Goal: Complete application form

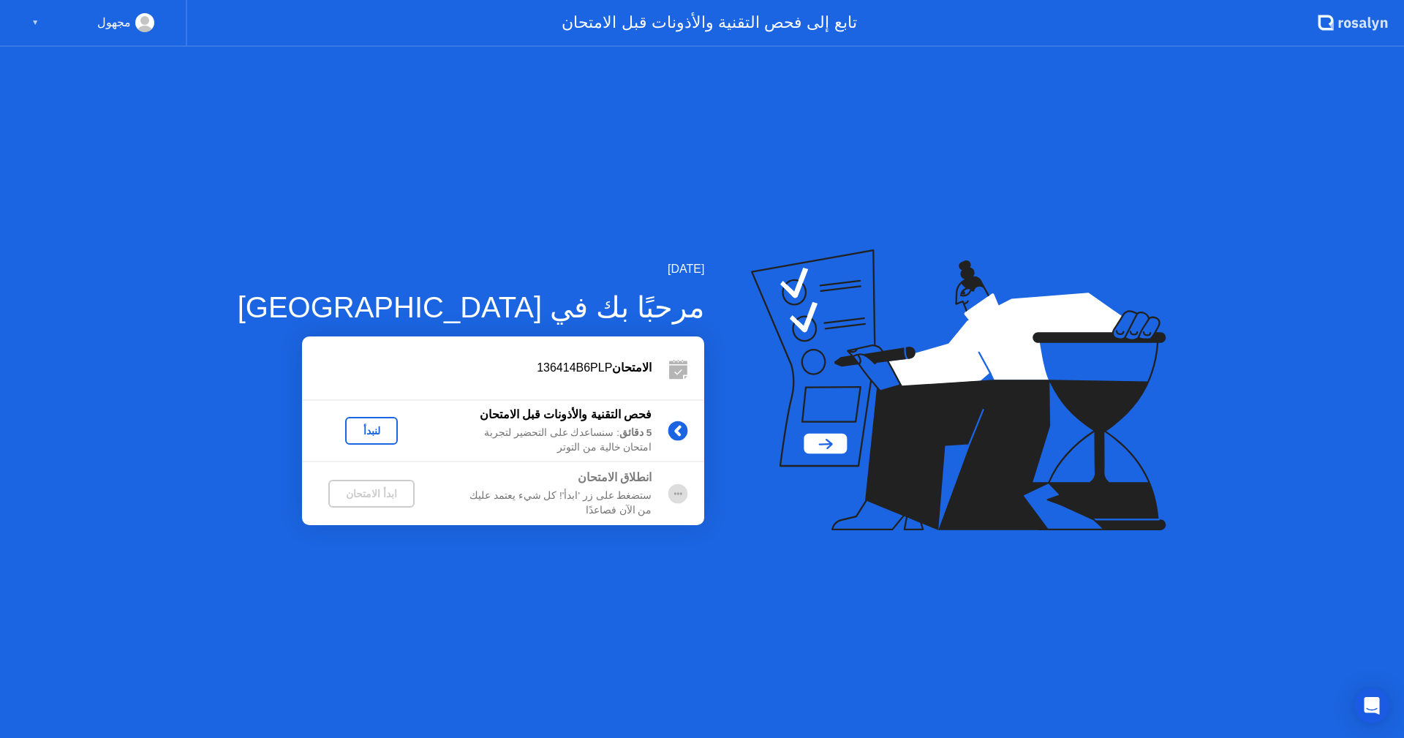
click at [345, 439] on button "لنبدأ" at bounding box center [371, 431] width 53 height 28
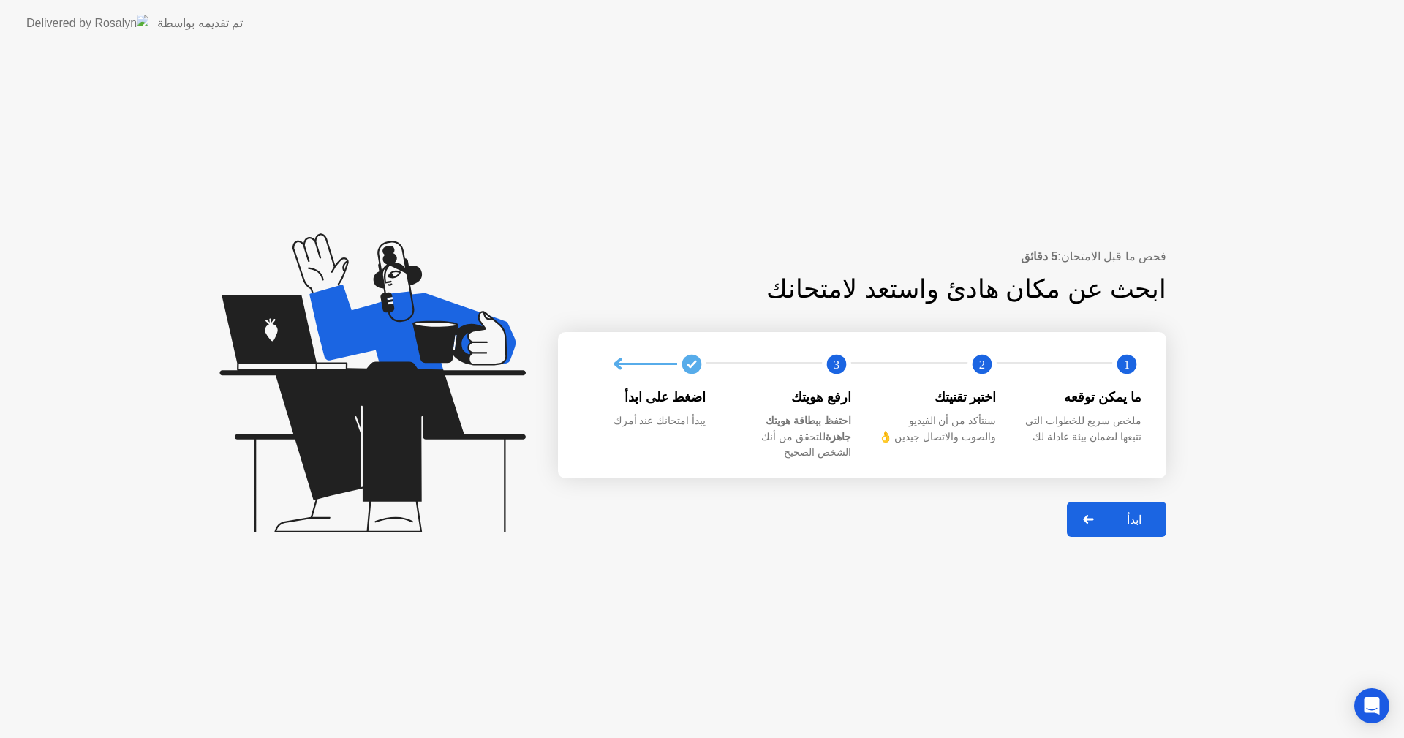
click at [1130, 516] on div "ابدأ" at bounding box center [1134, 520] width 56 height 14
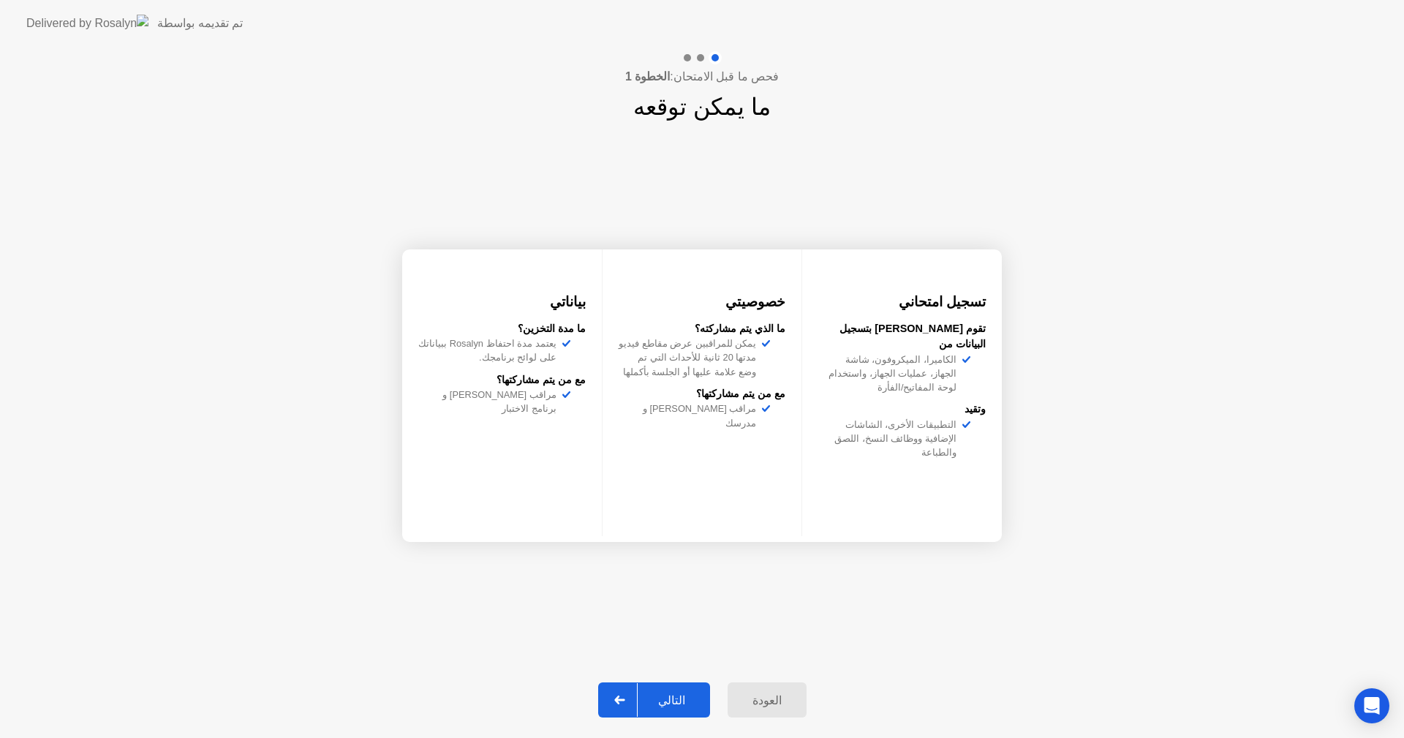
click at [680, 695] on div "التالي" at bounding box center [672, 700] width 68 height 14
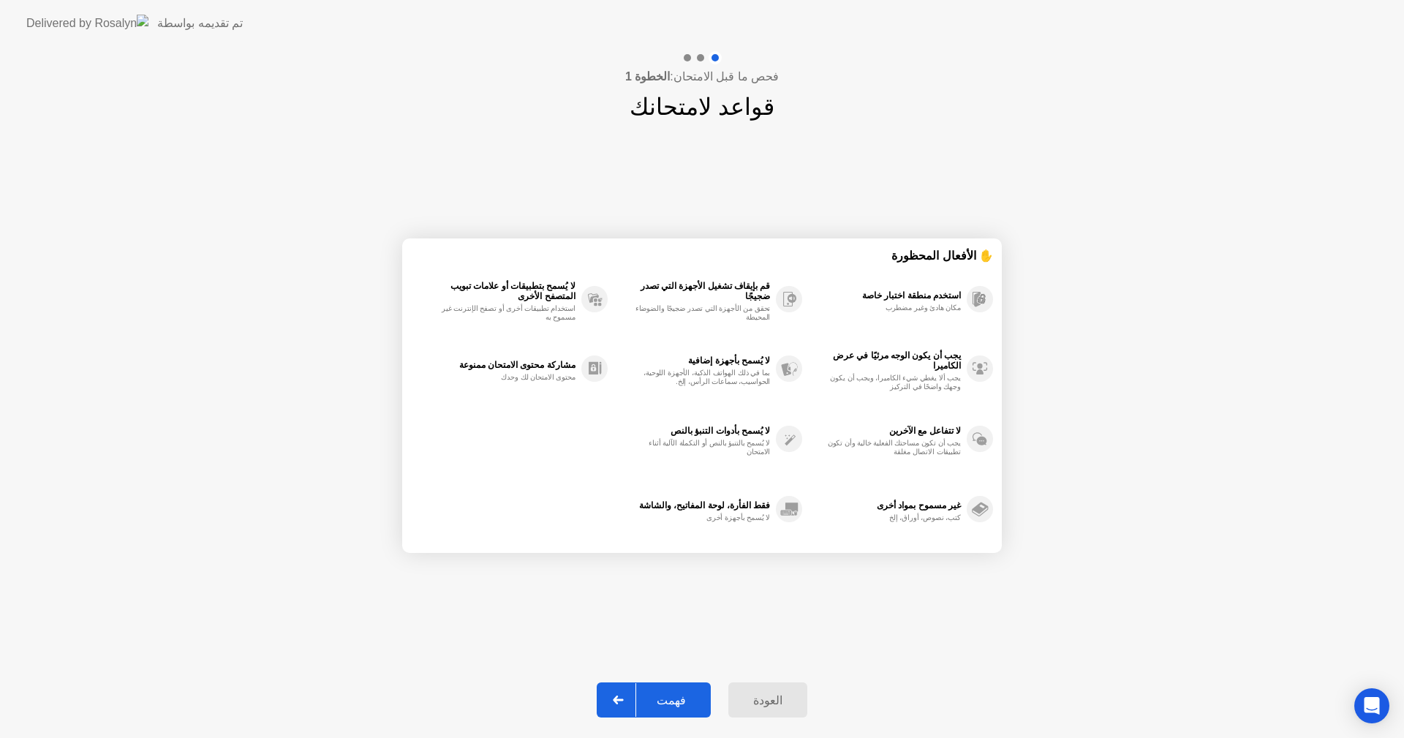
click at [674, 701] on div "فهمت" at bounding box center [671, 700] width 70 height 14
select select "**********"
select select "*******"
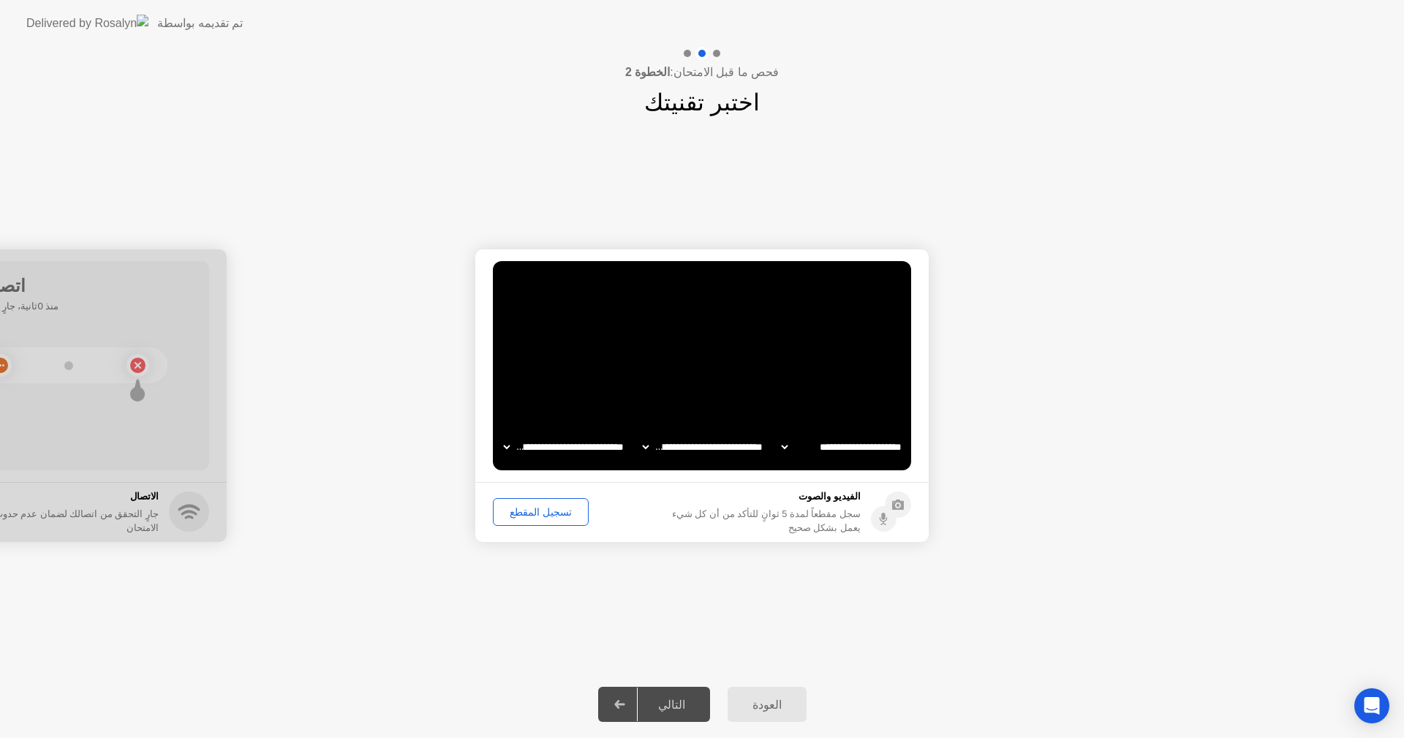
click at [540, 508] on div "تسجيل المقطع" at bounding box center [541, 512] width 86 height 12
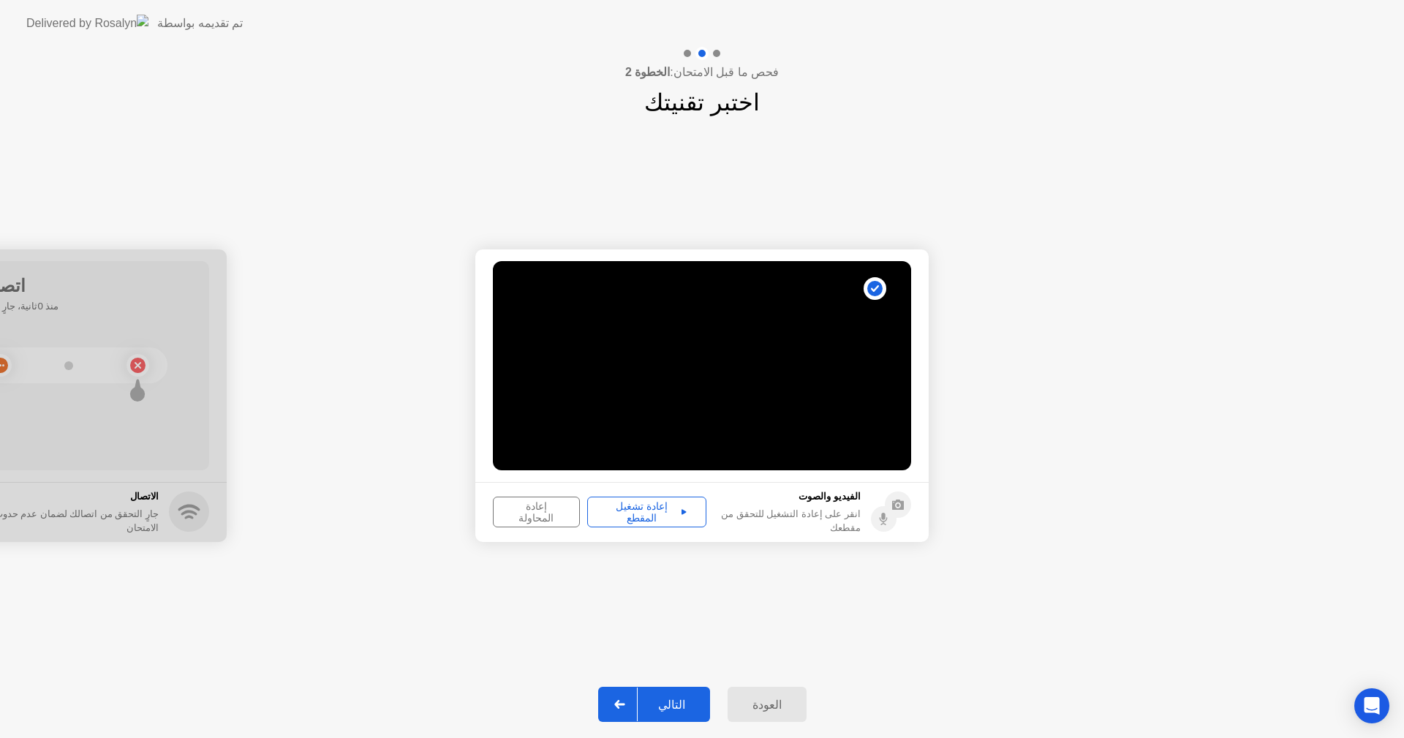
click at [638, 516] on div "إعادة تشغيل المقطع" at bounding box center [646, 511] width 109 height 23
click at [687, 698] on div "التالي" at bounding box center [672, 705] width 68 height 14
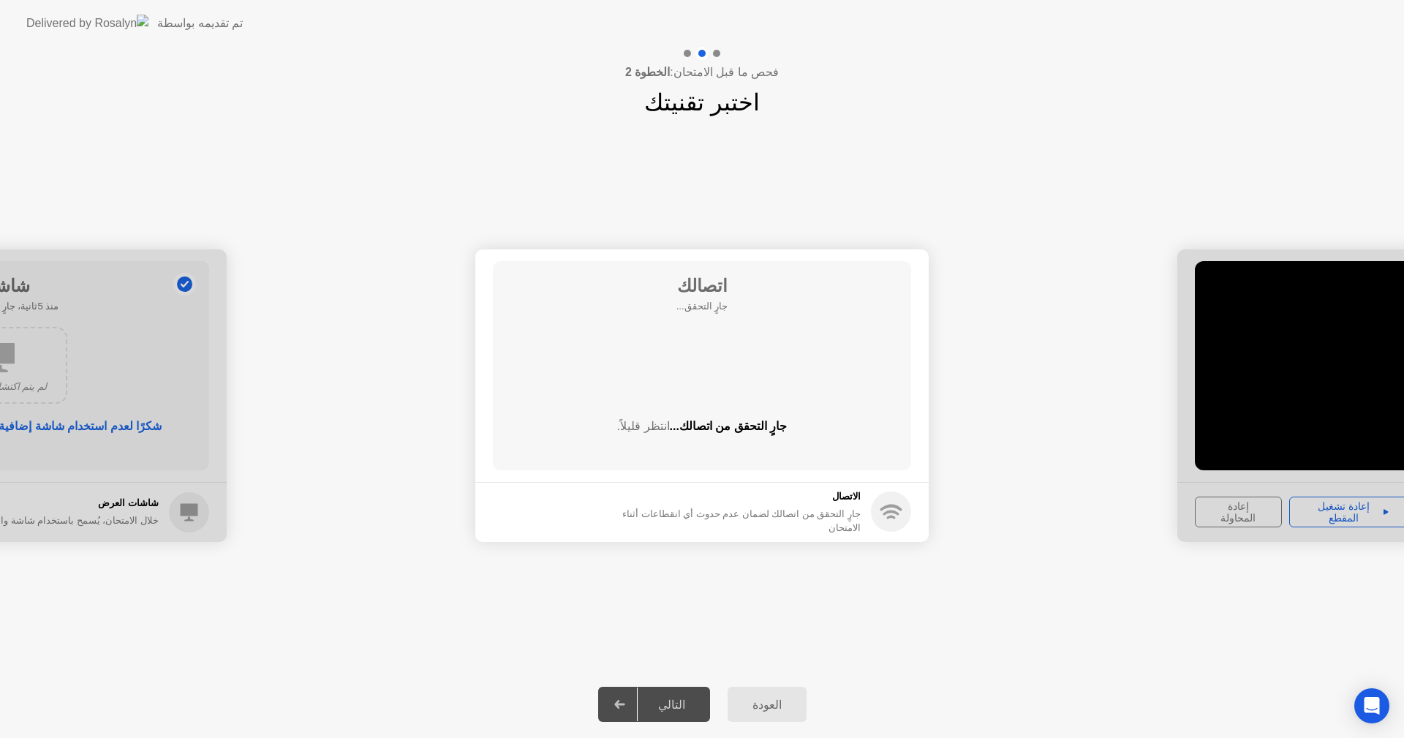
click at [687, 698] on div "التالي" at bounding box center [672, 705] width 68 height 14
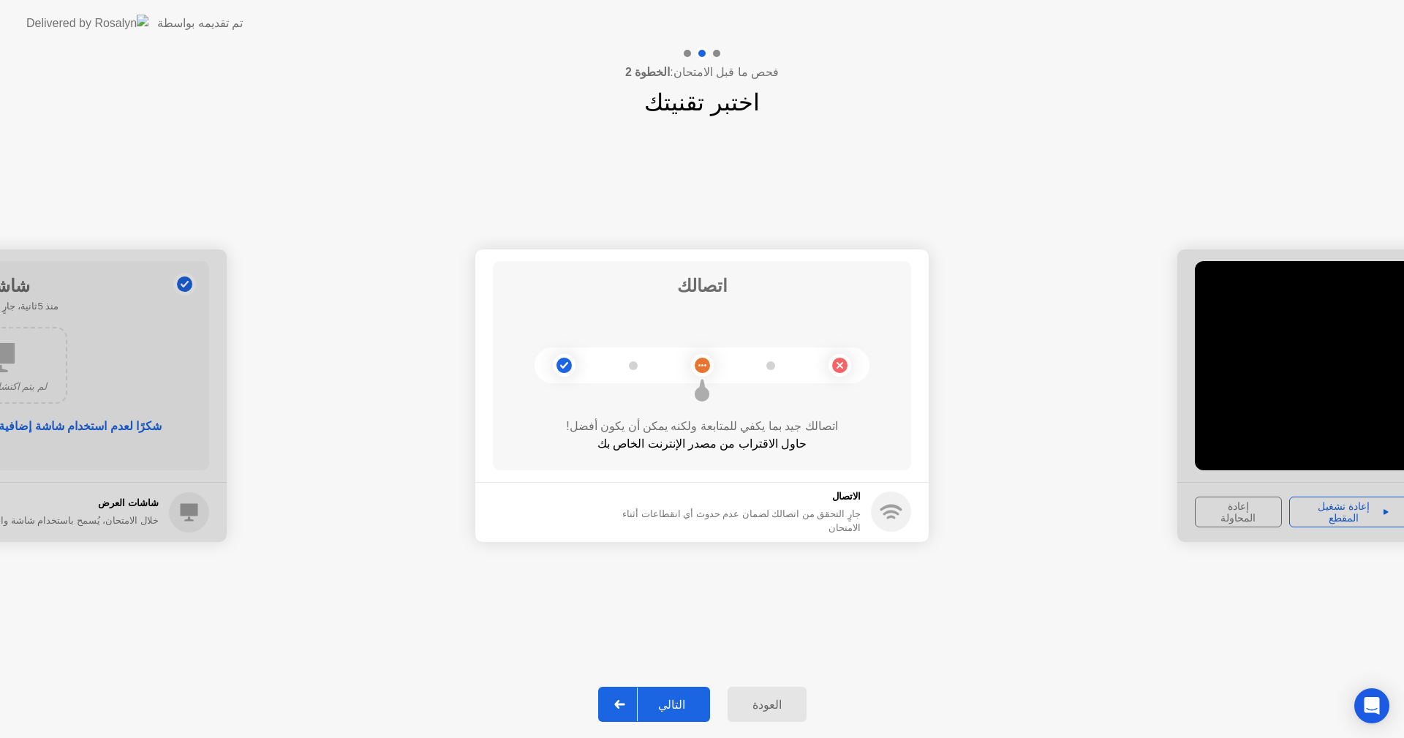
click at [662, 708] on div "التالي" at bounding box center [672, 705] width 68 height 14
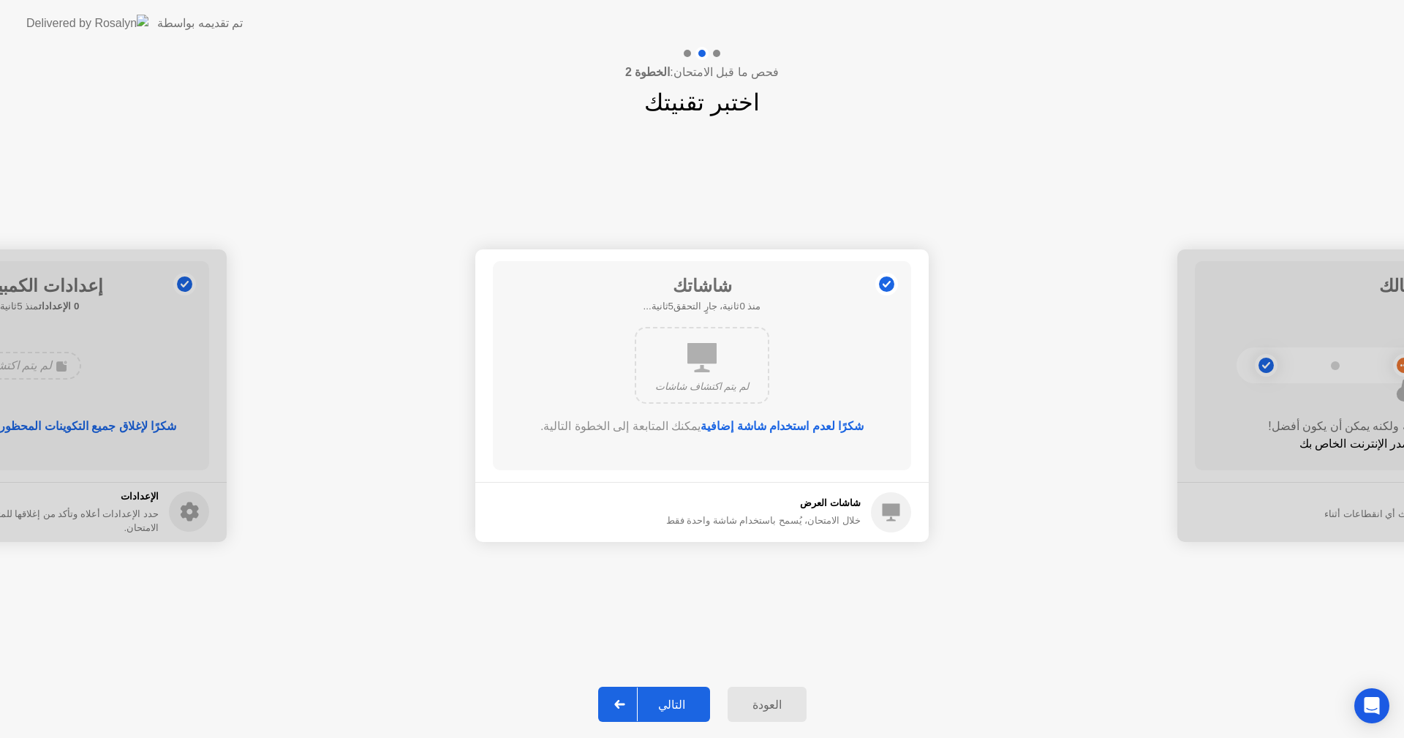
click at [683, 713] on button "التالي" at bounding box center [654, 704] width 112 height 35
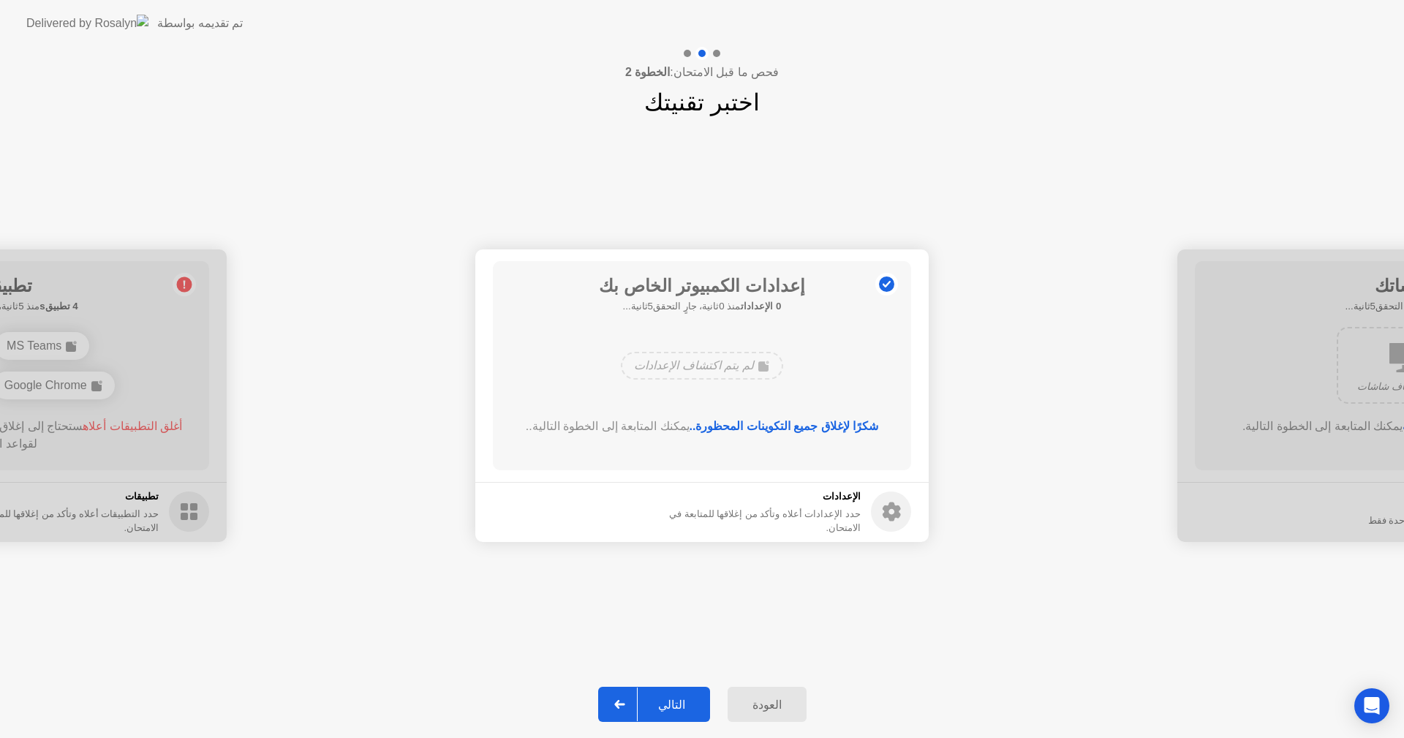
click at [694, 711] on div "التالي" at bounding box center [672, 705] width 68 height 14
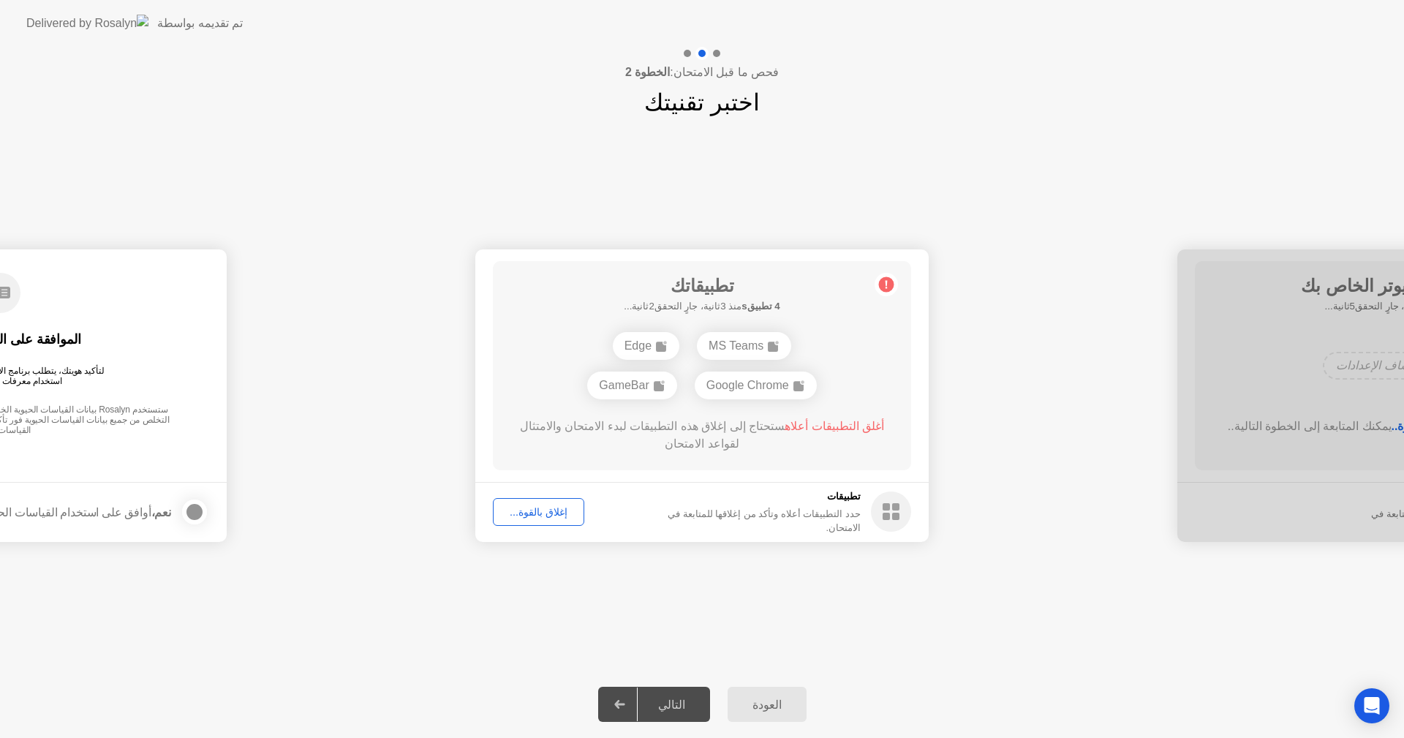
click at [694, 711] on div "التالي" at bounding box center [672, 705] width 68 height 14
click at [556, 521] on button "إغلاق بالقوة..." at bounding box center [538, 512] width 91 height 28
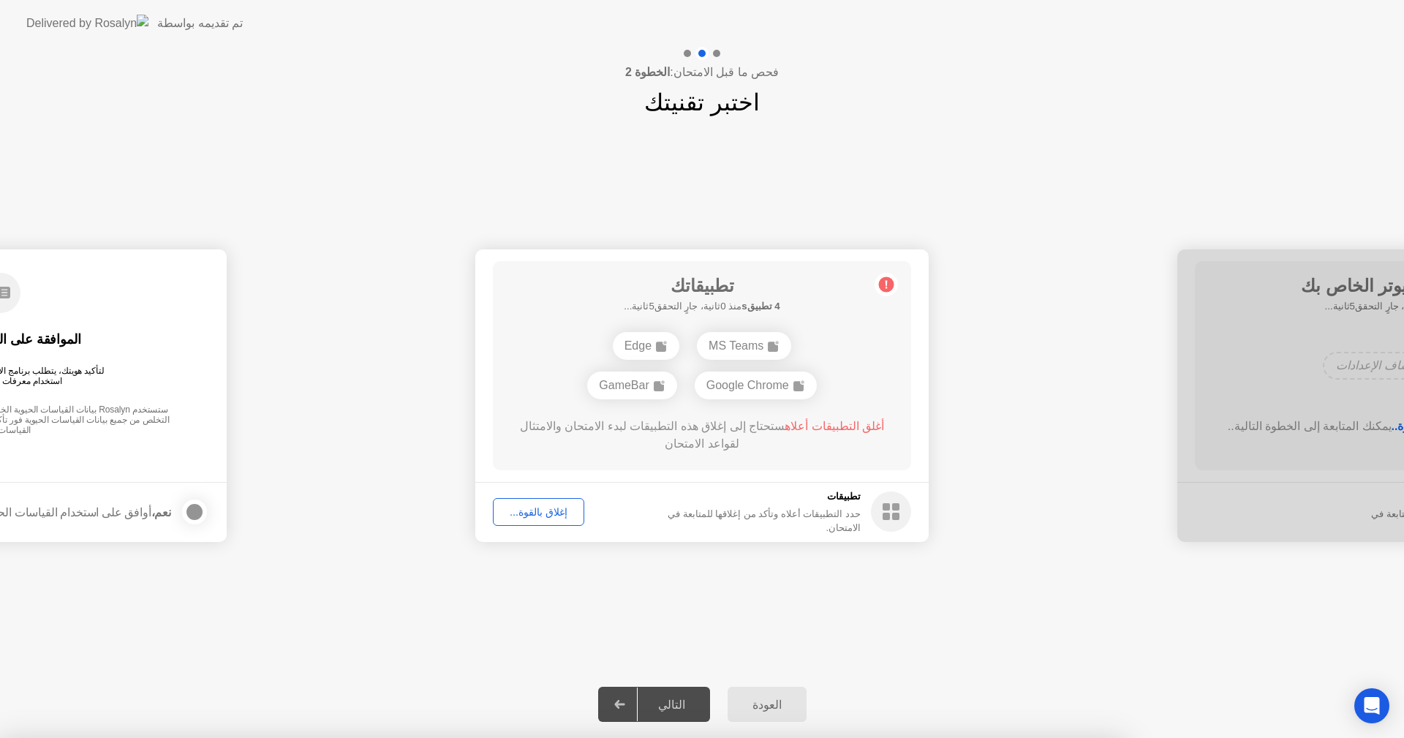
click at [743, 737] on div at bounding box center [702, 738] width 1404 height 0
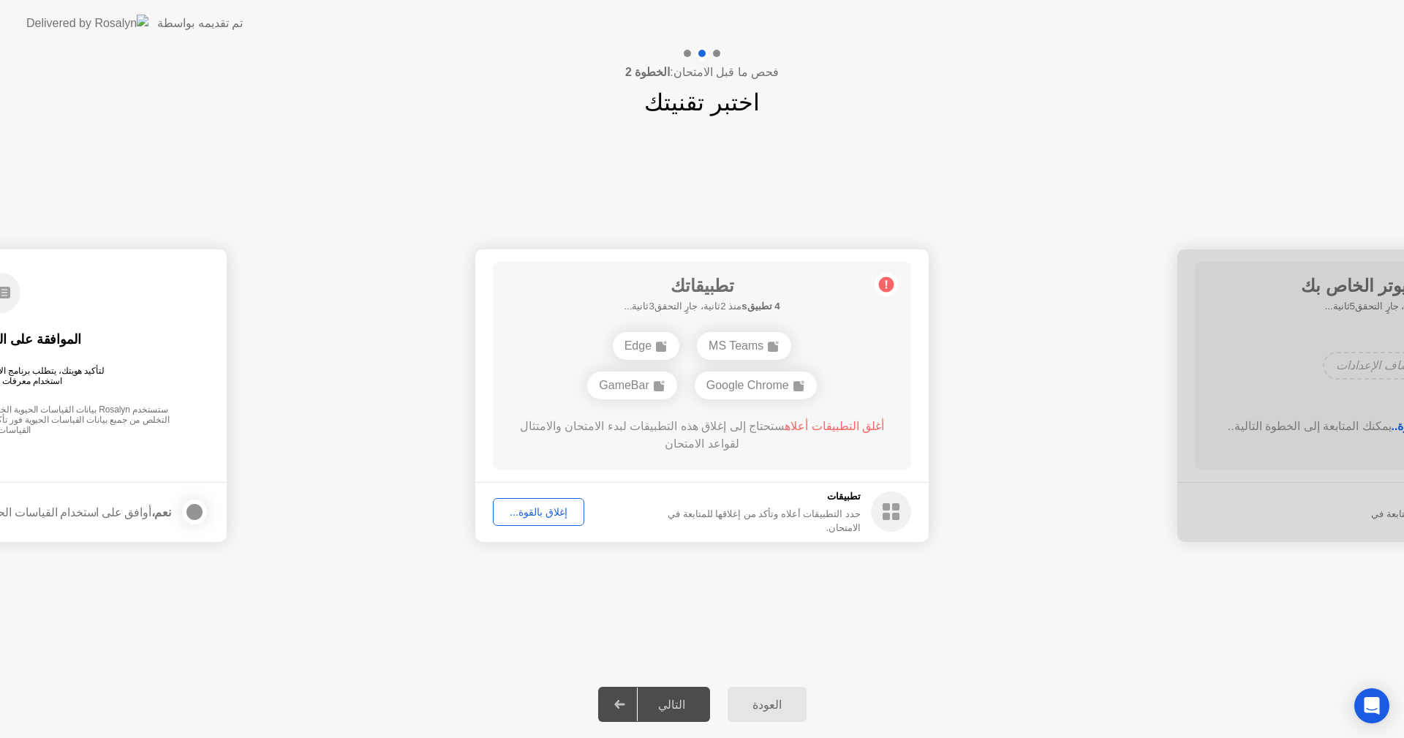
click at [687, 701] on div "التالي" at bounding box center [672, 705] width 68 height 14
click at [678, 703] on div "التالي" at bounding box center [672, 705] width 68 height 14
click at [677, 699] on div "التالي" at bounding box center [672, 705] width 68 height 14
click at [676, 706] on div "التالي" at bounding box center [672, 705] width 68 height 14
click at [539, 511] on div "إغلاق بالقوة..." at bounding box center [538, 512] width 81 height 12
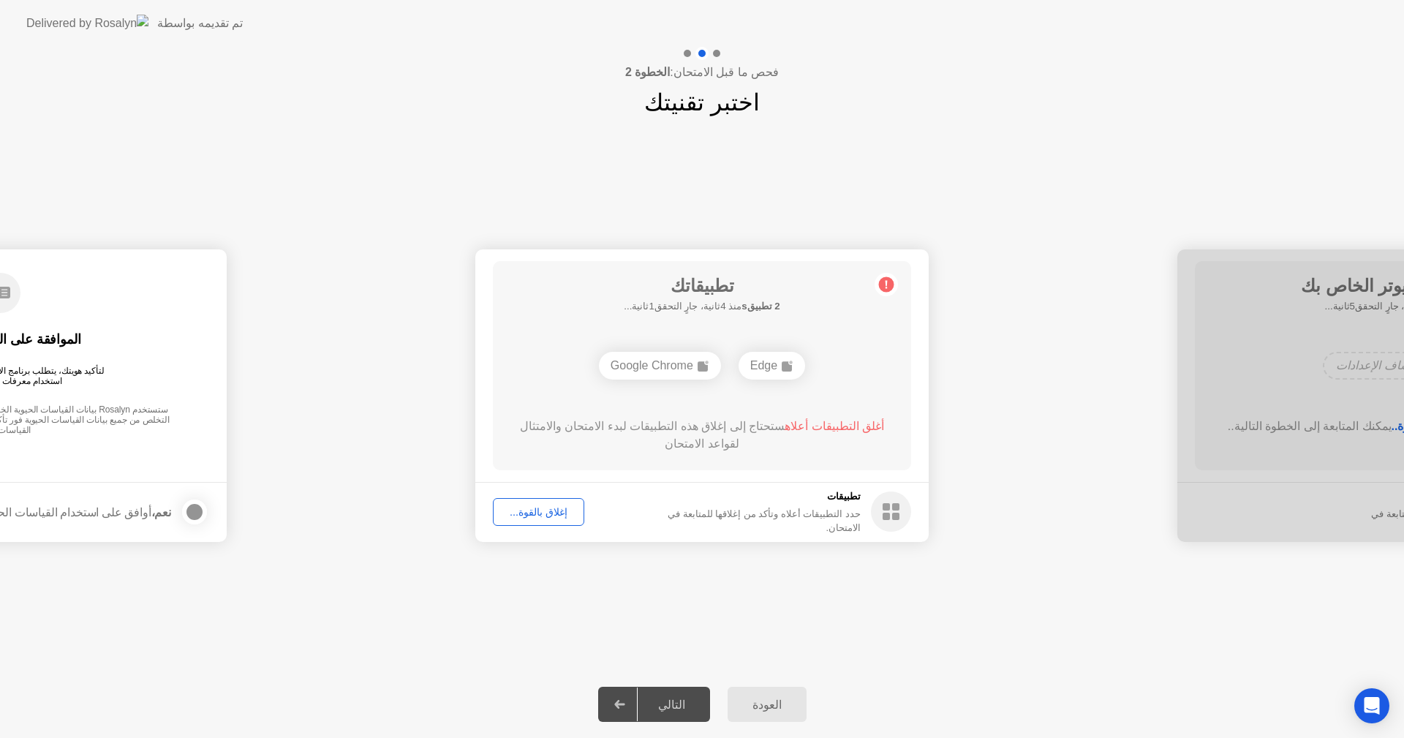
click at [687, 702] on div "التالي" at bounding box center [672, 705] width 68 height 14
click at [534, 509] on div "إغلاق بالقوة..." at bounding box center [538, 512] width 81 height 12
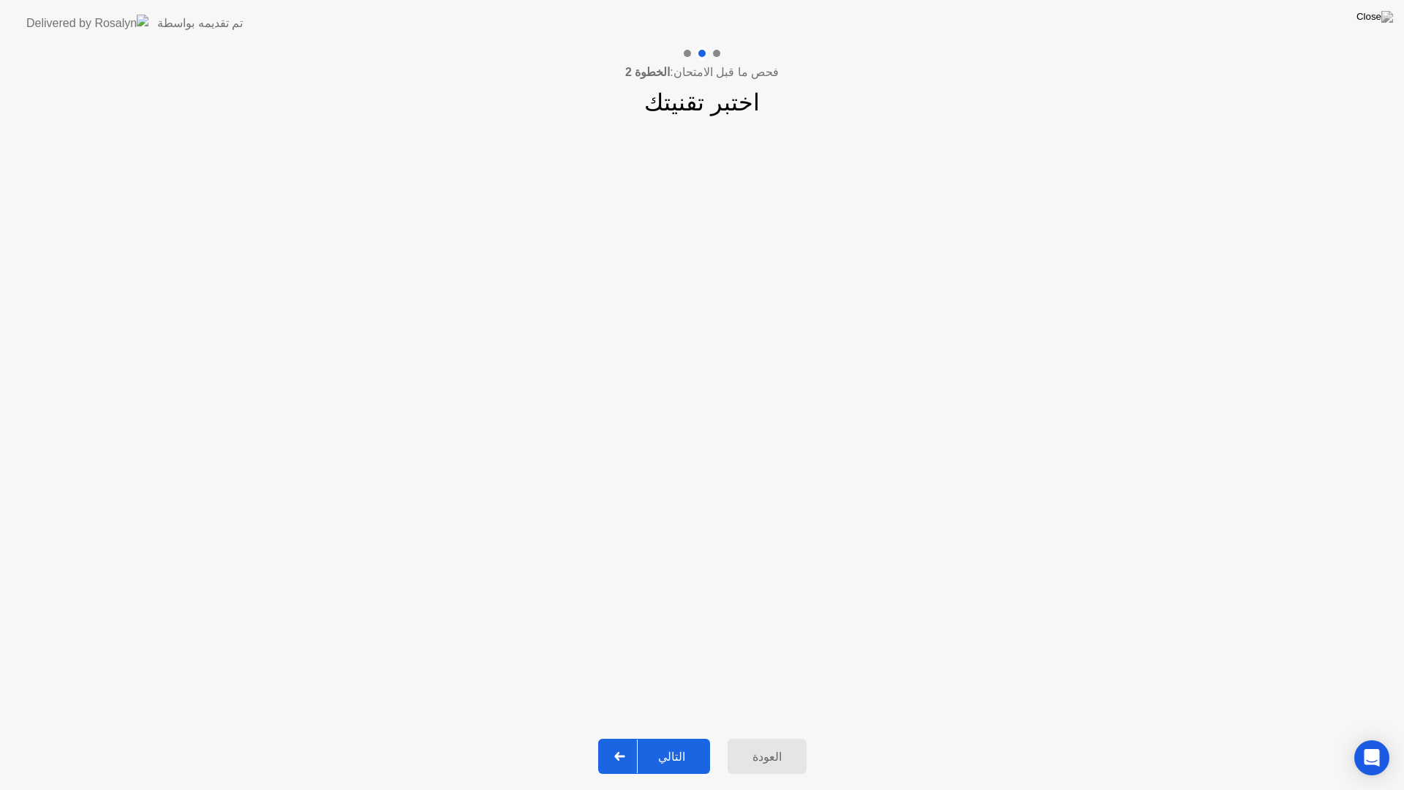
click at [676, 737] on div "التالي" at bounding box center [672, 757] width 68 height 14
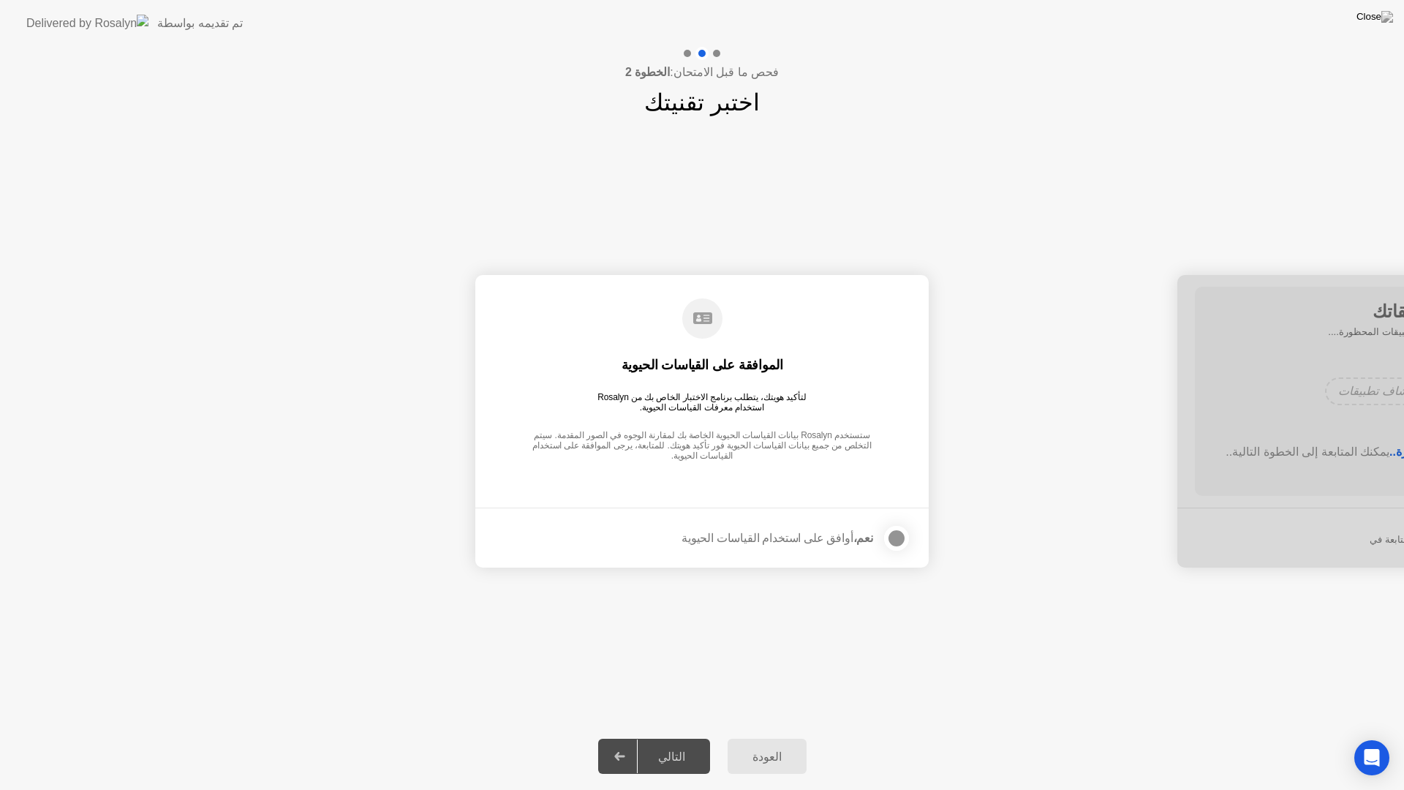
click at [684, 737] on div "التالي" at bounding box center [672, 757] width 68 height 14
click at [899, 539] on div at bounding box center [897, 538] width 18 height 18
click at [667, 737] on div "التالي" at bounding box center [672, 757] width 68 height 14
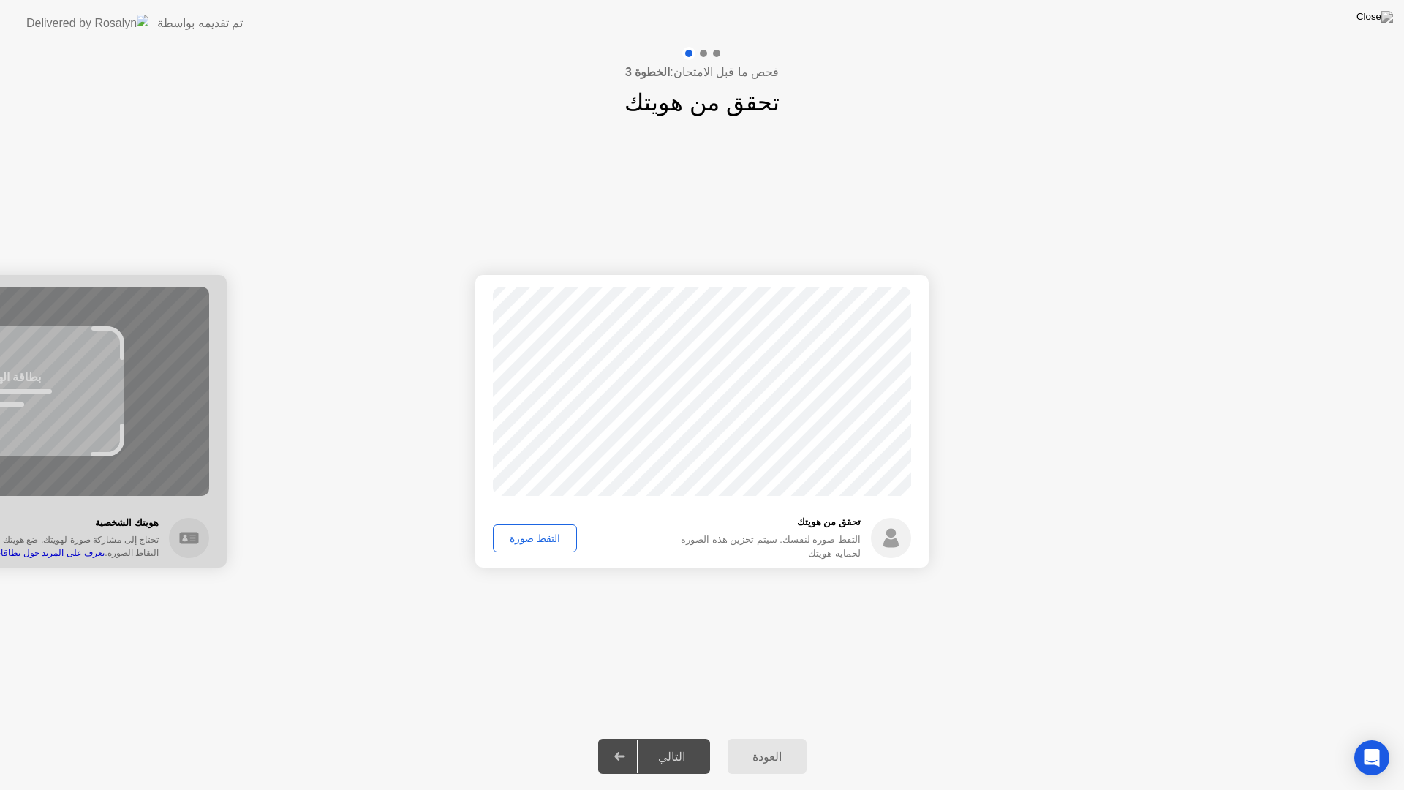
click at [532, 536] on div "التقط صورة" at bounding box center [535, 538] width 74 height 12
click at [540, 527] on button "إعادة الالتقاط" at bounding box center [538, 538] width 90 height 28
click at [540, 533] on div "التقط صورة" at bounding box center [535, 538] width 74 height 12
click at [679, 737] on div "التالي" at bounding box center [672, 757] width 68 height 14
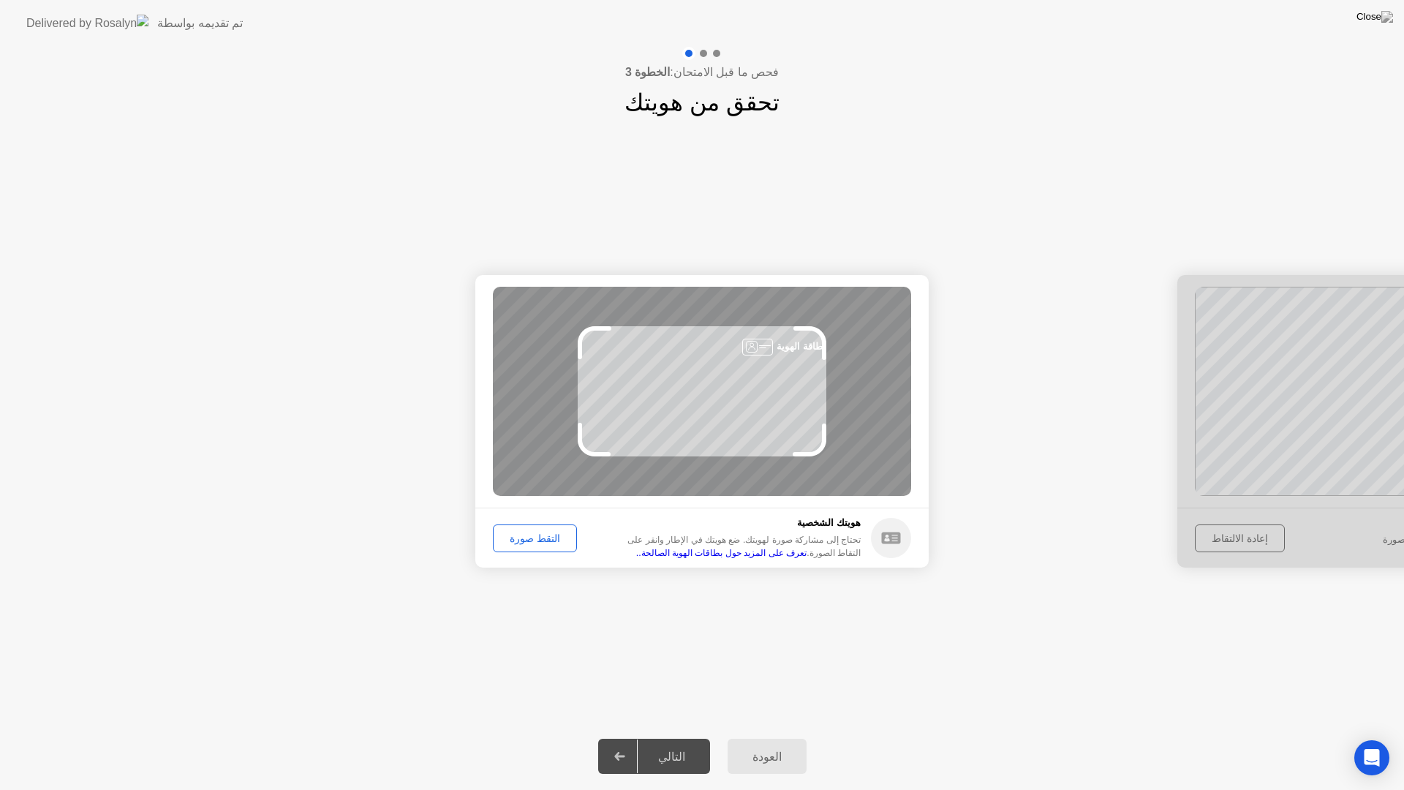
click at [539, 547] on button "التقط صورة" at bounding box center [535, 538] width 84 height 28
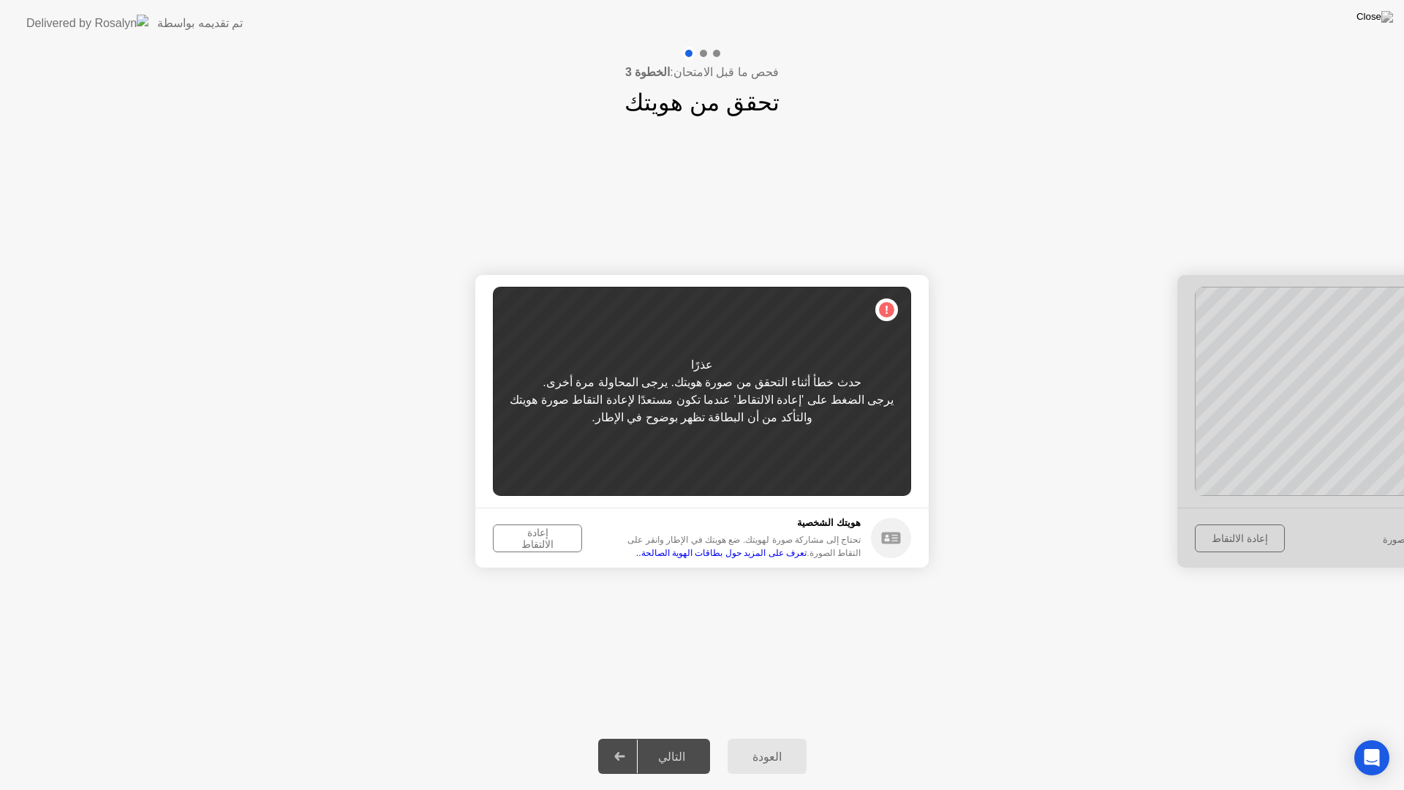
click at [499, 533] on div "إعادة الالتقاط" at bounding box center [537, 537] width 79 height 23
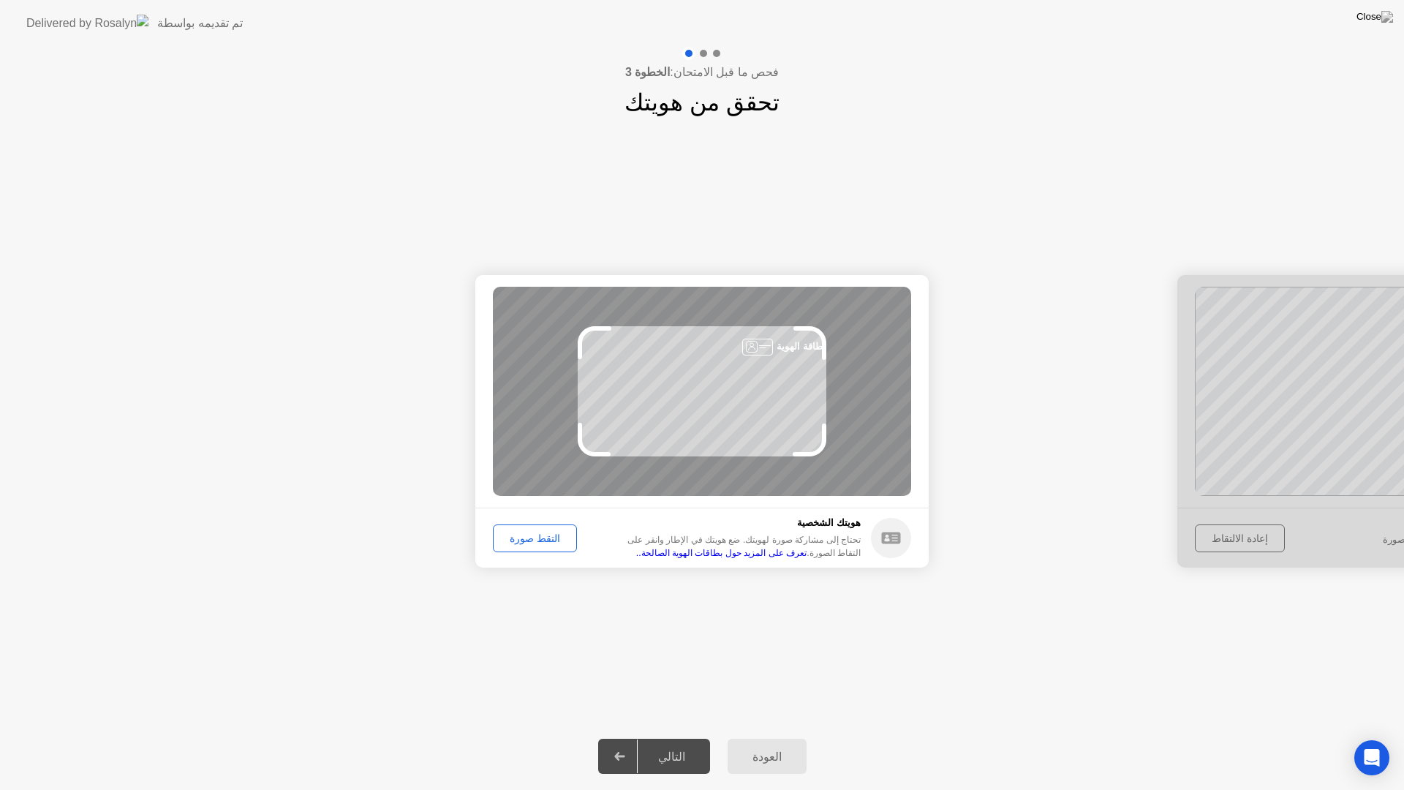
click at [553, 532] on div "التقط صورة" at bounding box center [535, 538] width 74 height 12
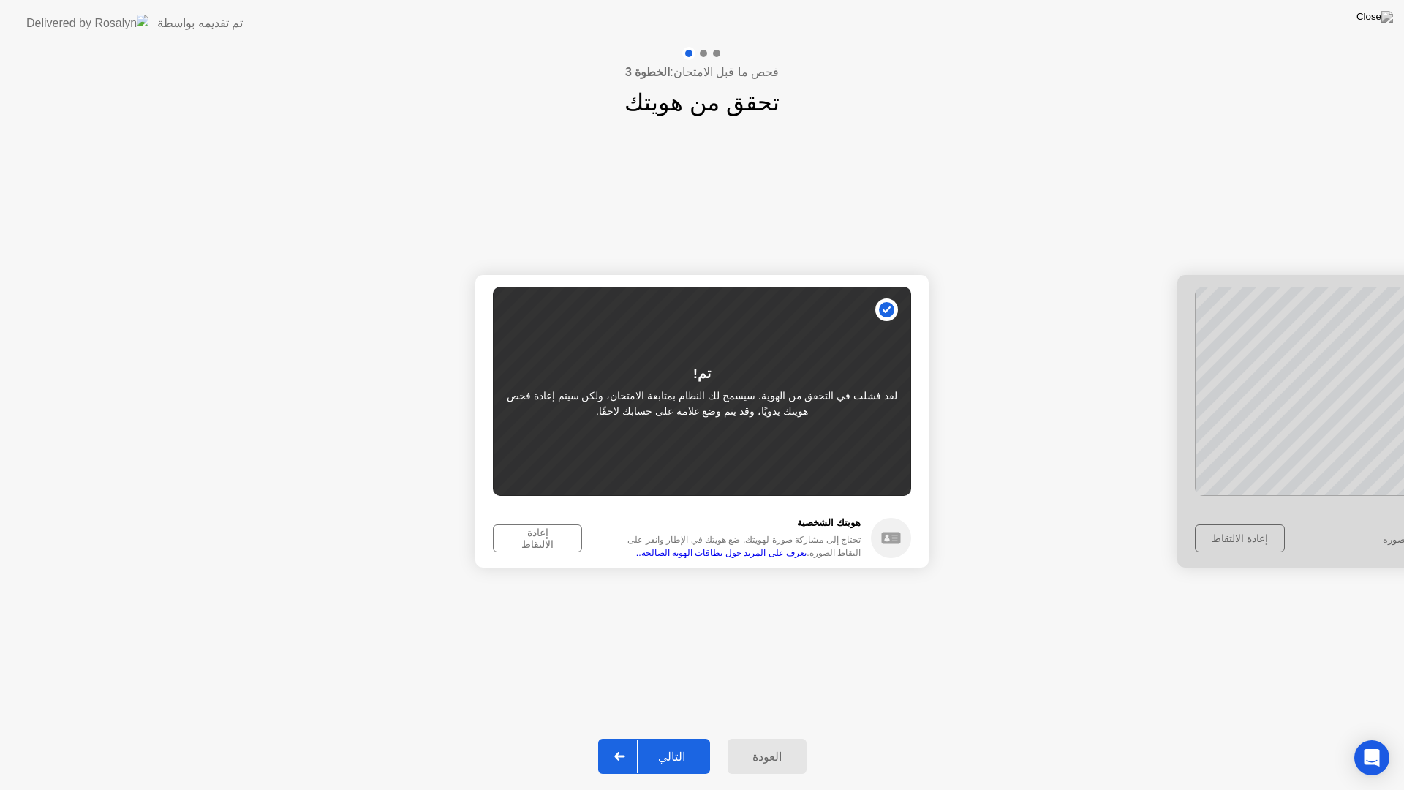
click at [526, 528] on button "إعادة الالتقاط" at bounding box center [537, 538] width 89 height 28
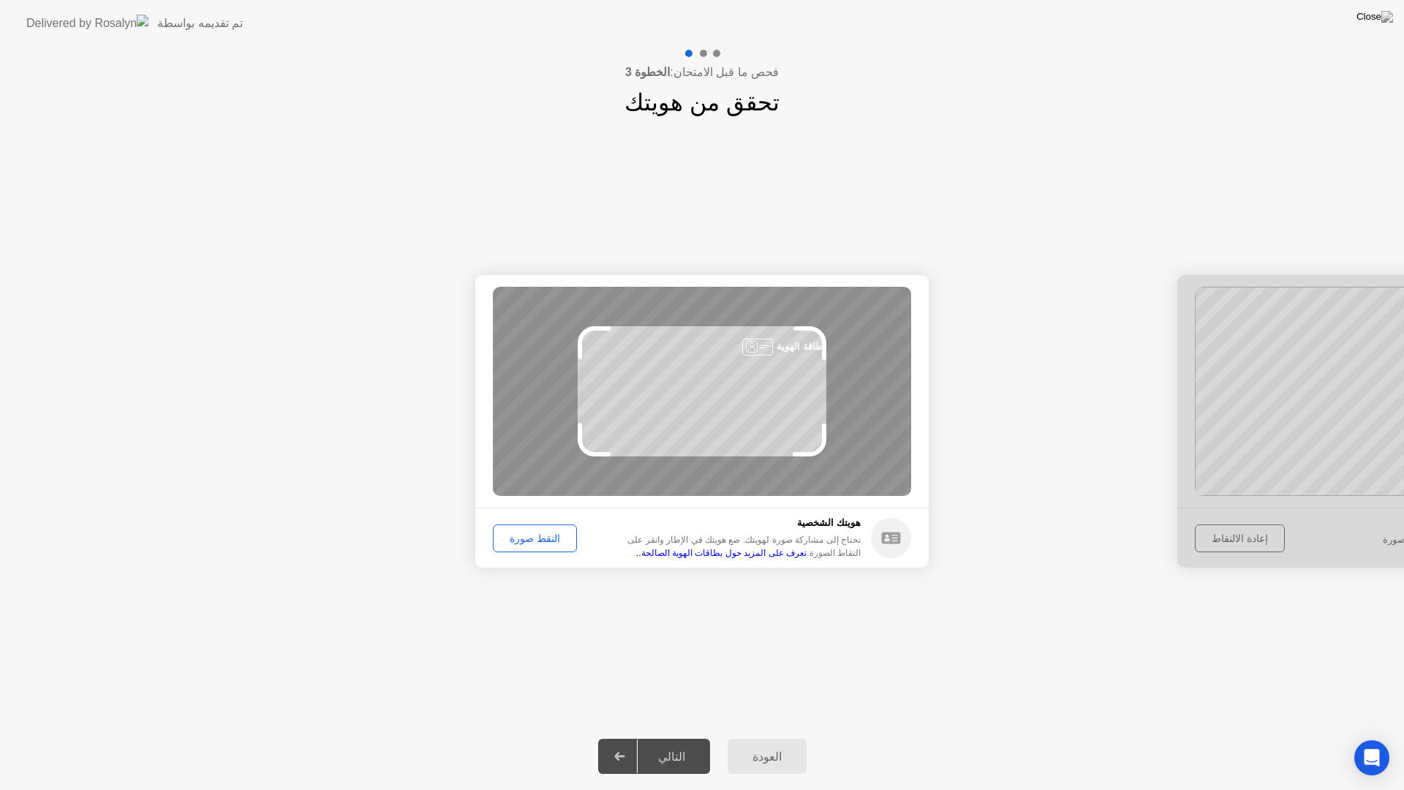
click at [521, 544] on div "التقط صورة" at bounding box center [535, 538] width 74 height 12
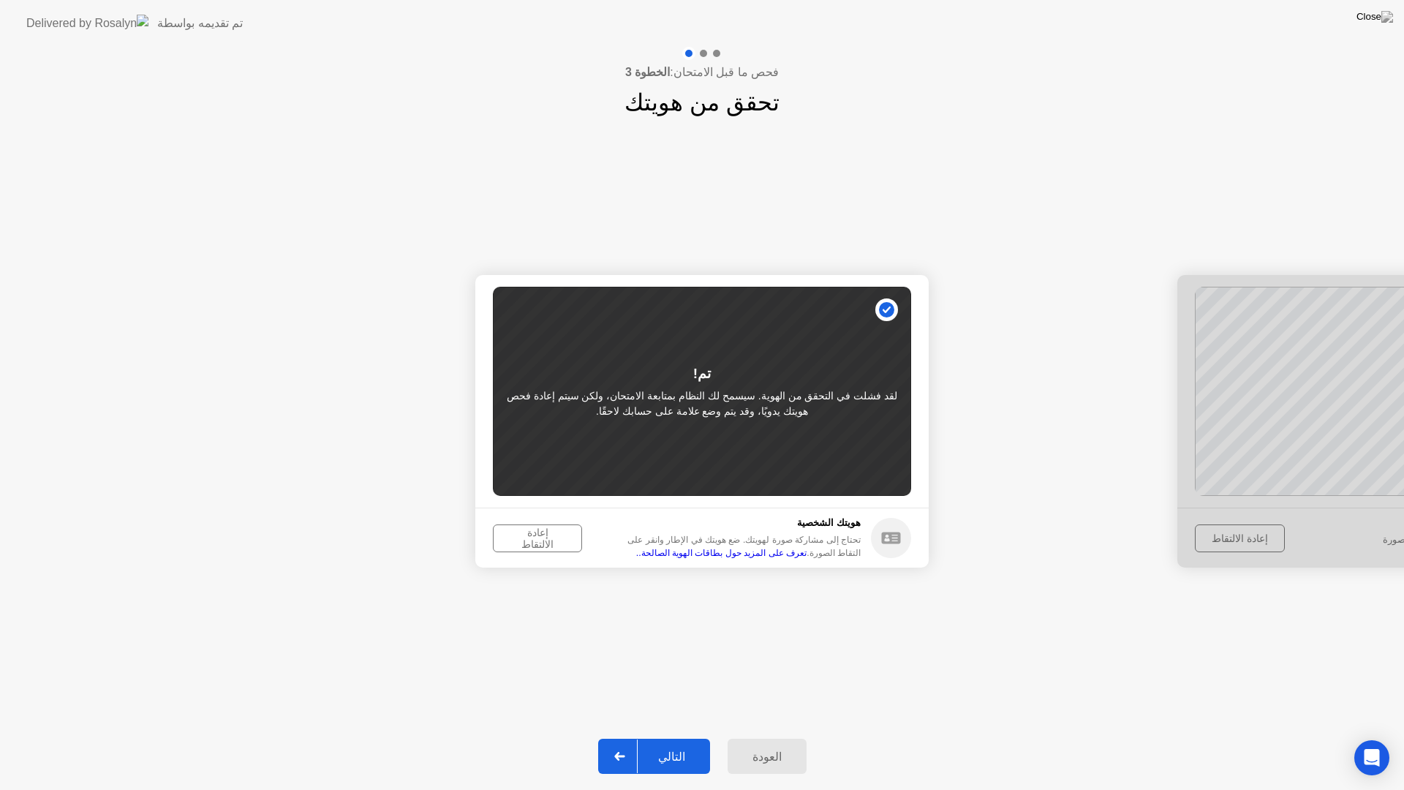
click at [682, 737] on div "التالي" at bounding box center [672, 757] width 68 height 14
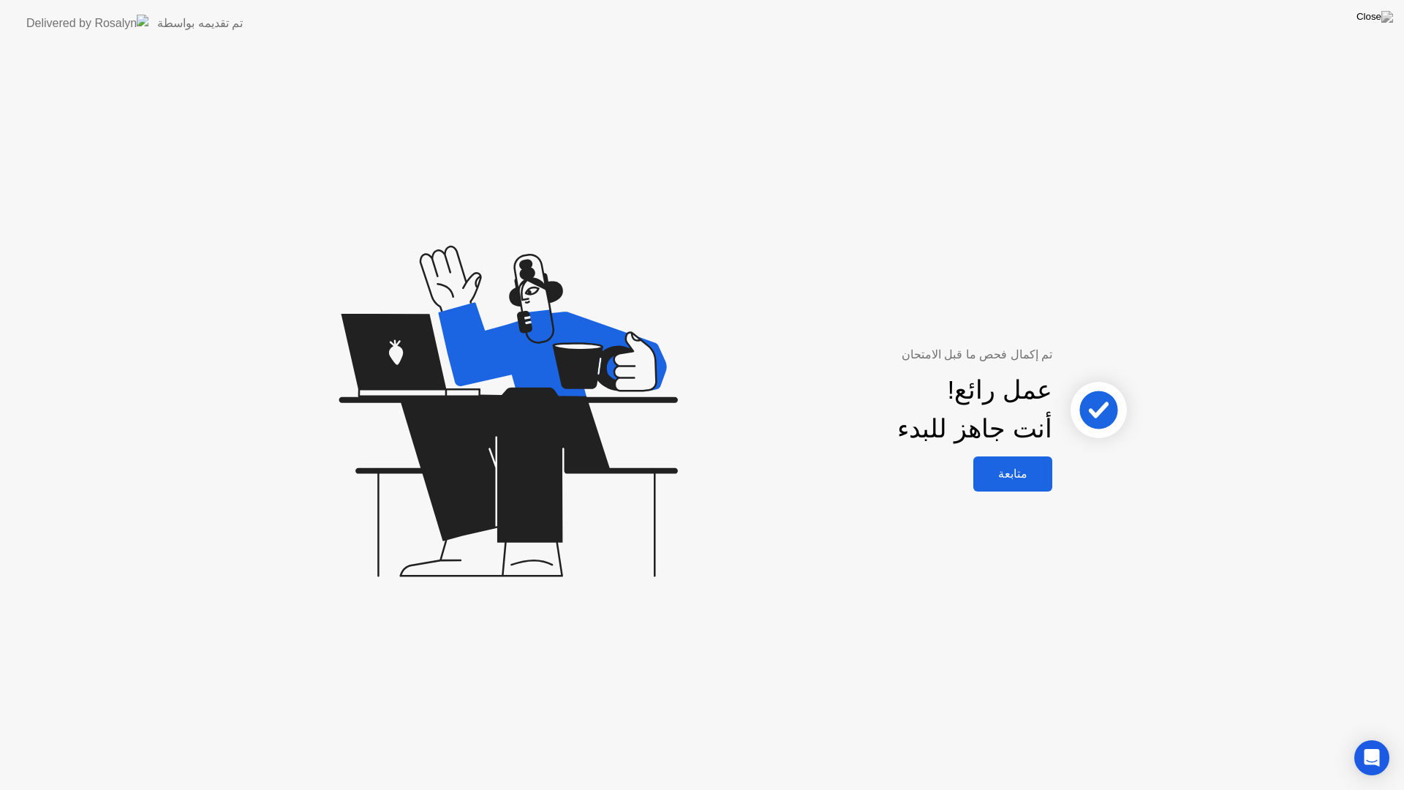
click at [1015, 480] on div "متابعة" at bounding box center [1013, 474] width 70 height 14
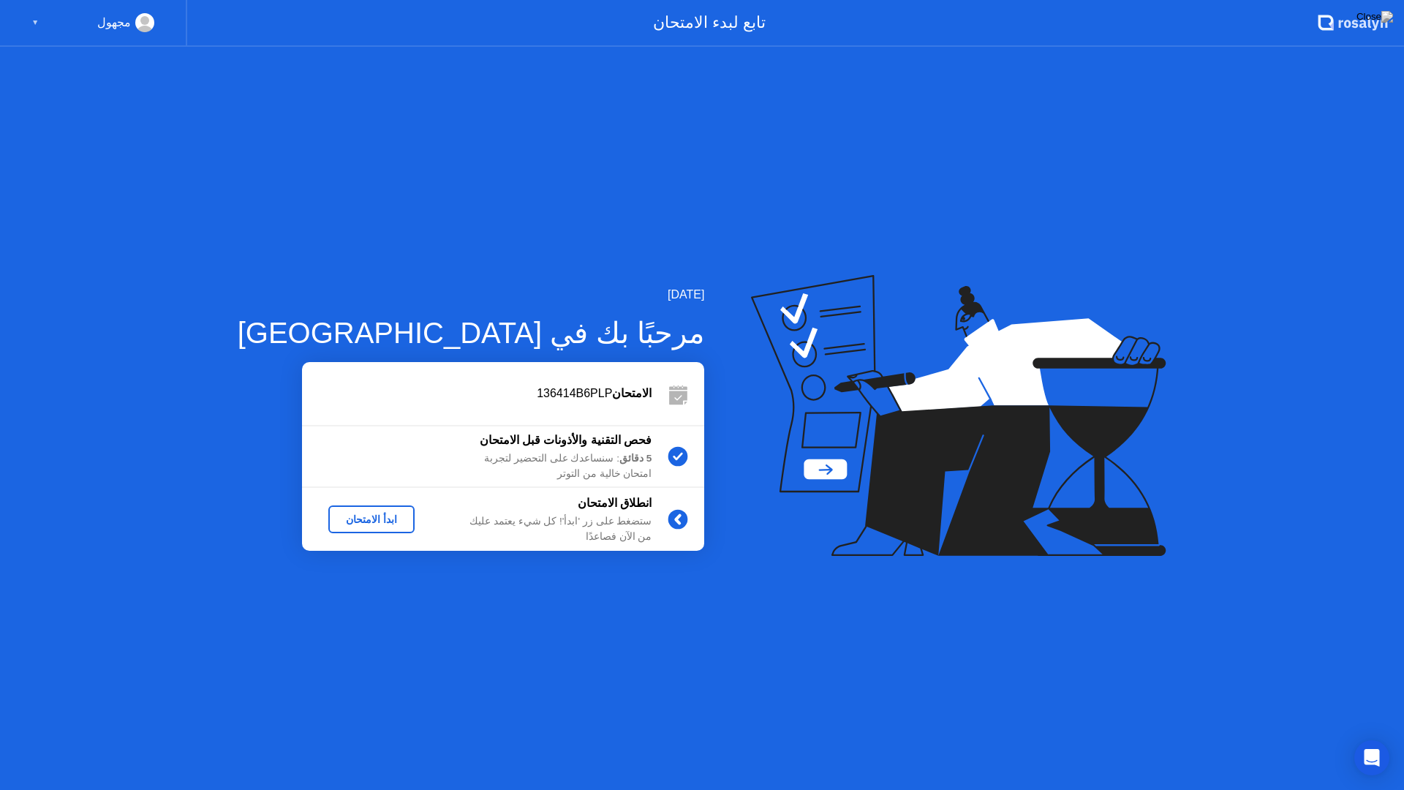
click at [334, 525] on div "ابدأ الامتحان" at bounding box center [371, 519] width 75 height 12
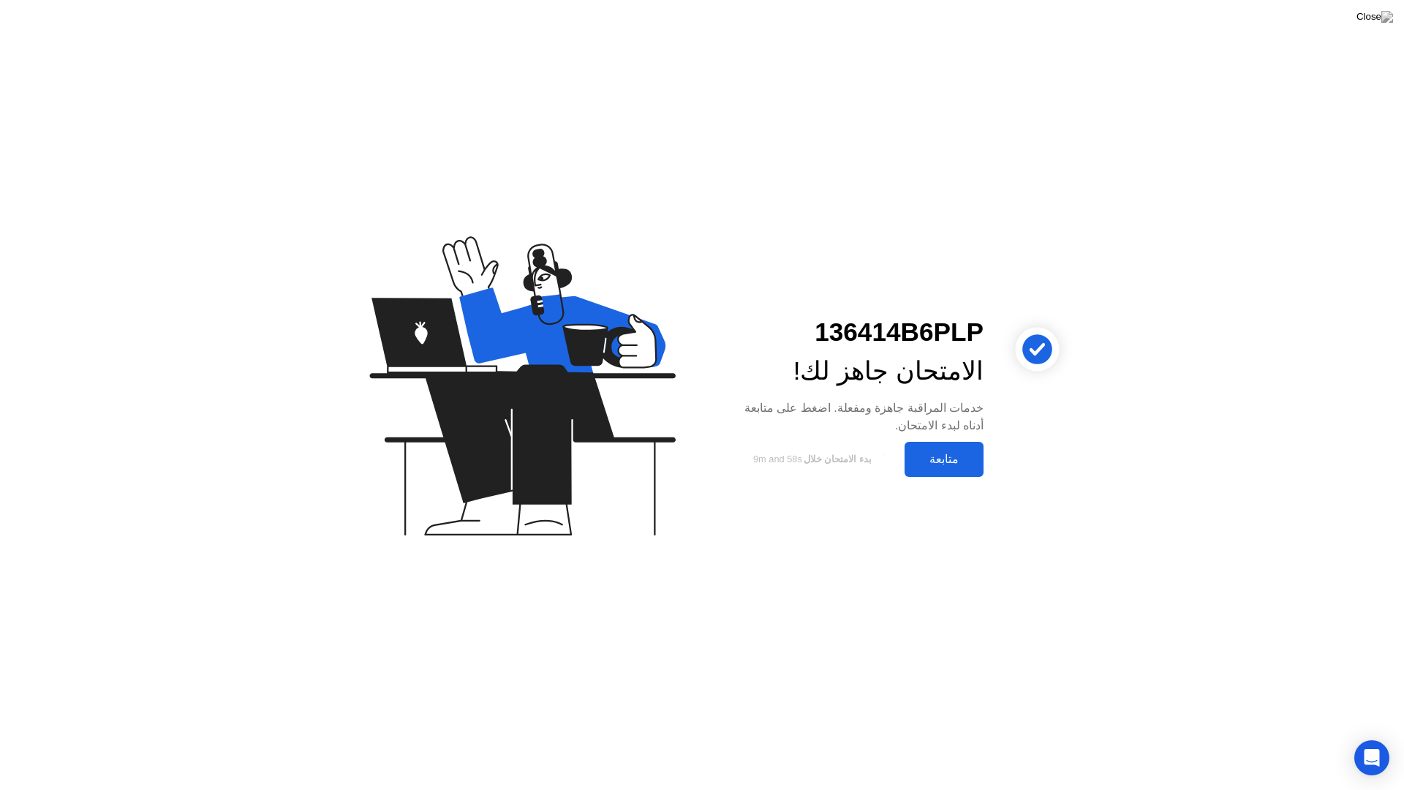
click at [957, 455] on div "متابعة" at bounding box center [944, 459] width 70 height 14
